Goal: Task Accomplishment & Management: Manage account settings

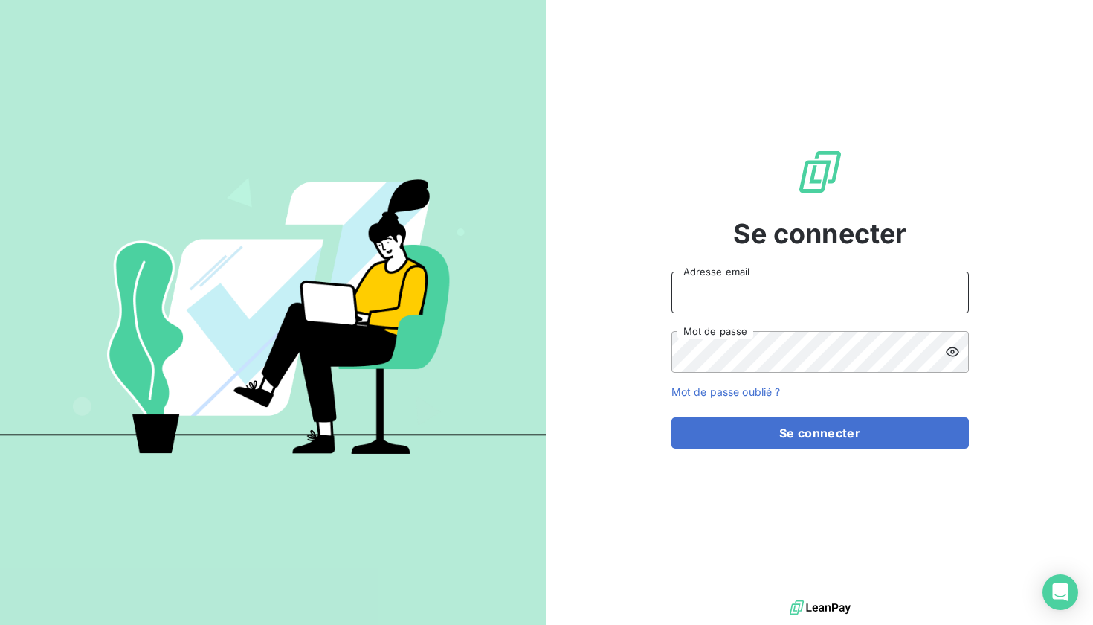
type input "[EMAIL_ADDRESS][PERSON_NAME][DOMAIN_NAME]"
click at [820, 433] on button "Se connecter" at bounding box center [820, 432] width 297 height 31
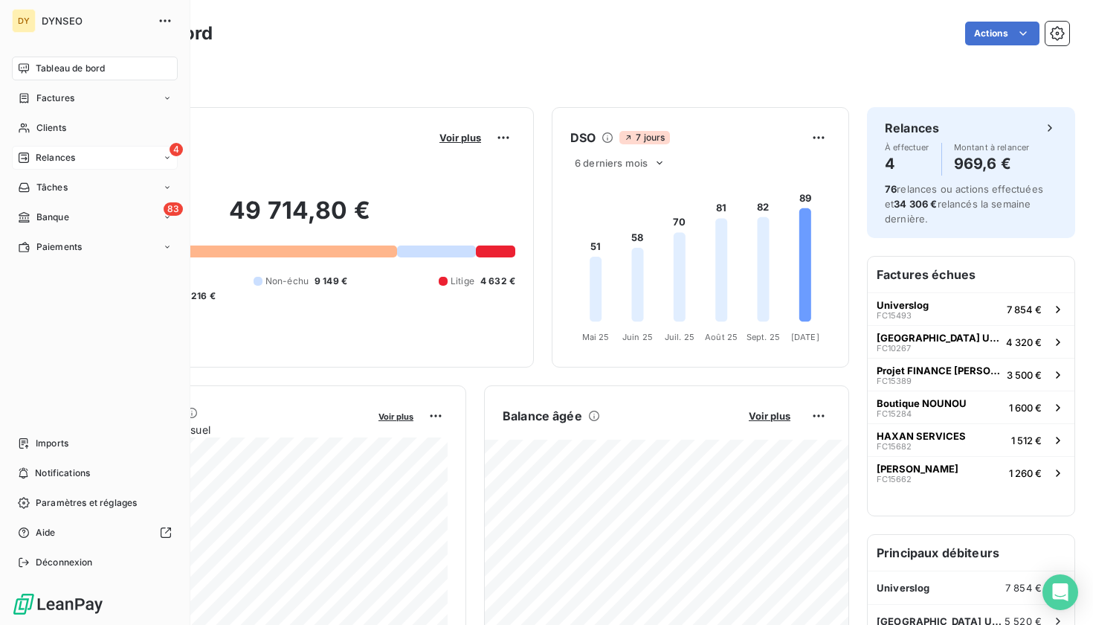
click at [130, 152] on div "4 Relances" at bounding box center [95, 158] width 166 height 24
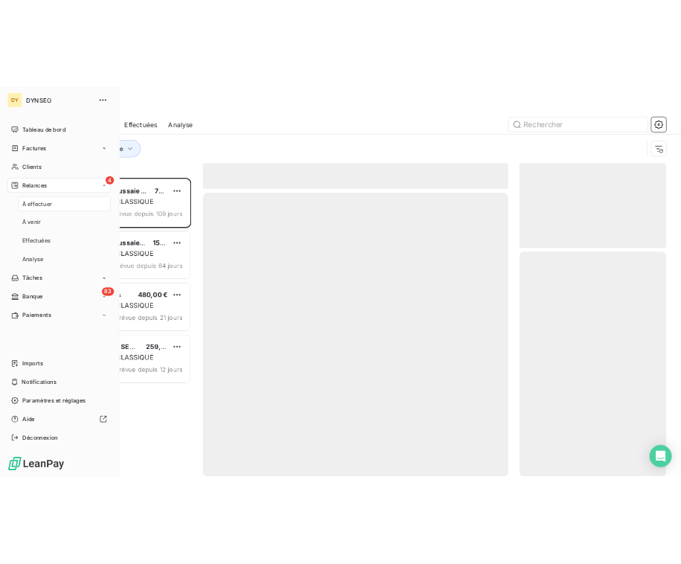
scroll to position [479, 236]
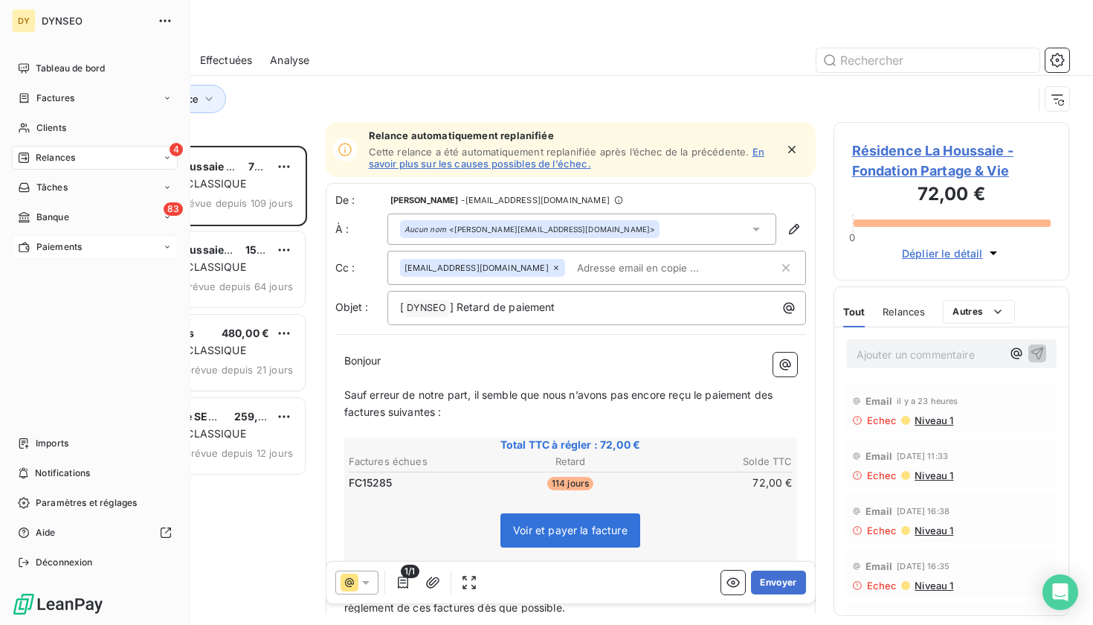
click at [55, 241] on span "Paiements" at bounding box center [58, 246] width 45 height 13
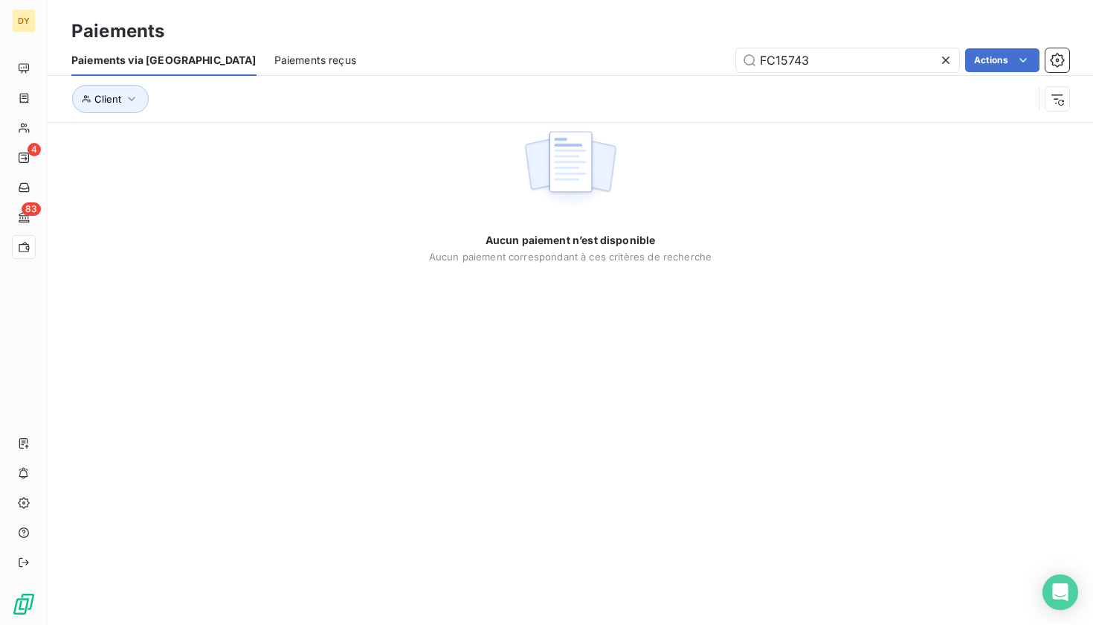
click at [274, 54] on span "Paiements reçus" at bounding box center [315, 60] width 82 height 15
